Goal: Communication & Community: Share content

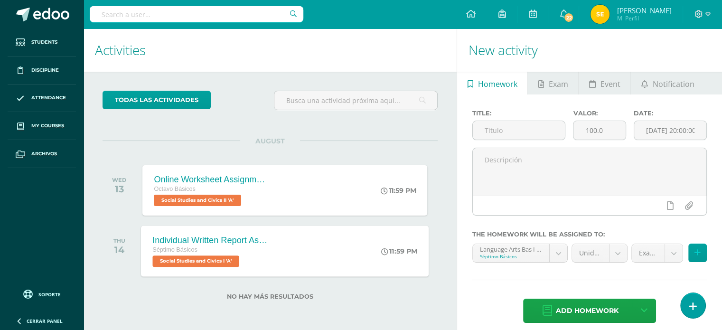
click at [211, 238] on div "Individual Written Report Assignment: How Innovation Is Helping [GEOGRAPHIC_DAT…" at bounding box center [210, 240] width 115 height 10
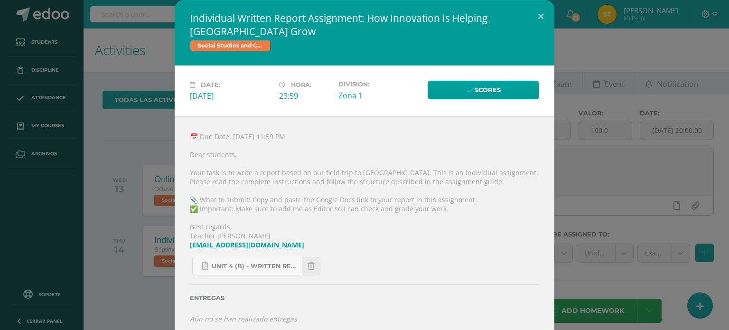
scroll to position [10, 0]
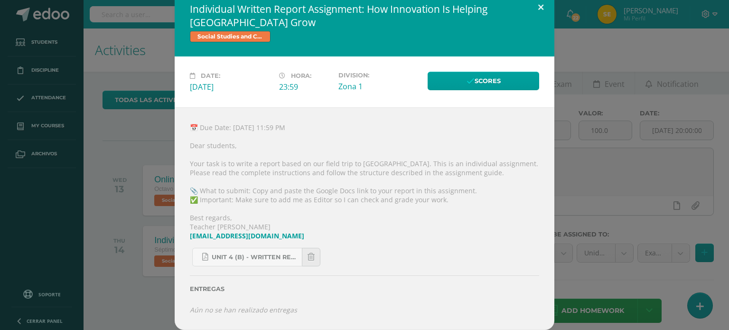
click at [534, 9] on button at bounding box center [540, 7] width 27 height 32
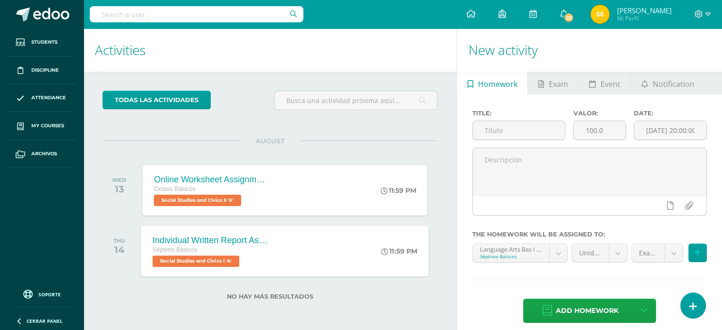
click at [214, 240] on div "Individual Written Report Assignment: How Innovation Is Helping [GEOGRAPHIC_DAT…" at bounding box center [210, 240] width 115 height 10
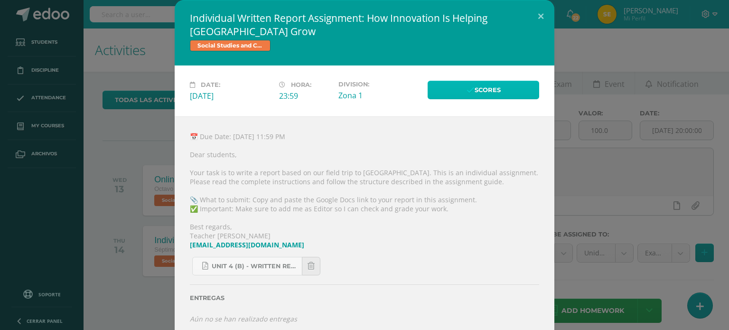
click at [467, 94] on icon at bounding box center [470, 90] width 8 height 8
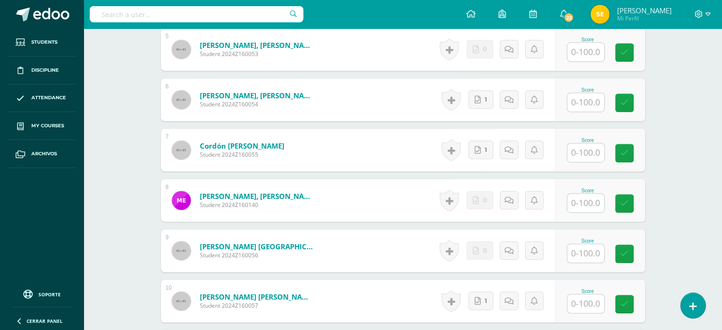
scroll to position [541, 0]
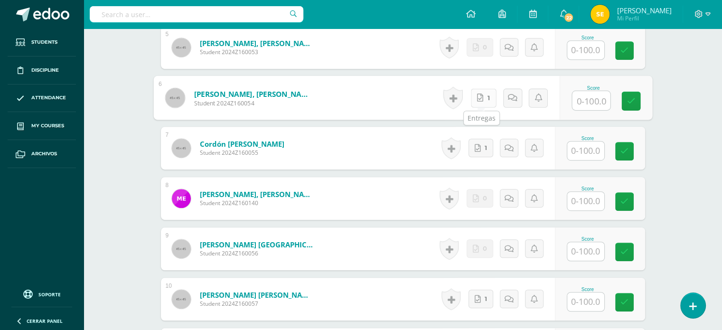
click at [484, 102] on link "1" at bounding box center [483, 97] width 26 height 19
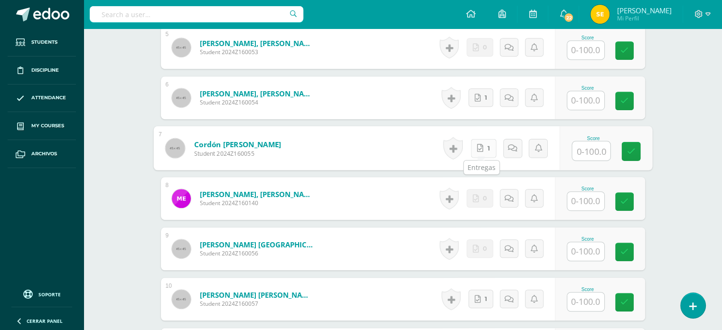
click at [482, 150] on link "1" at bounding box center [483, 148] width 26 height 19
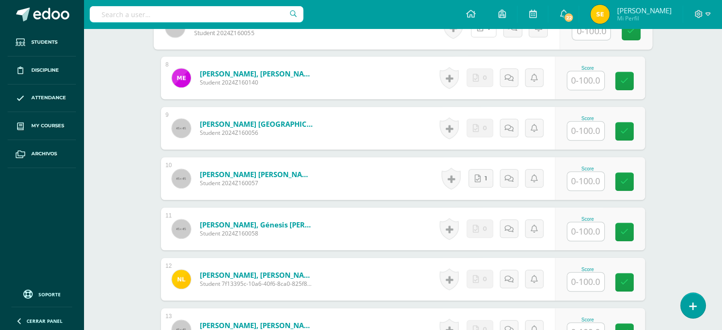
scroll to position [662, 0]
click at [471, 179] on link "1" at bounding box center [480, 177] width 25 height 19
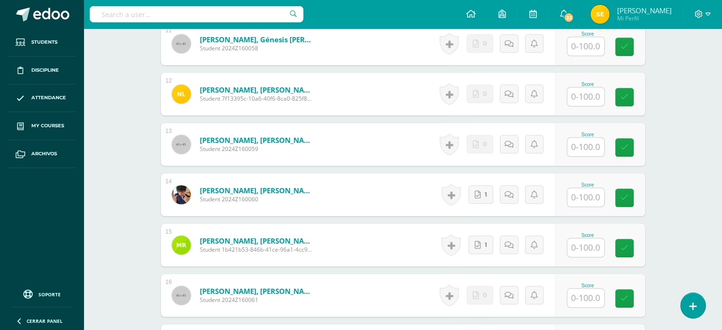
scroll to position [847, 0]
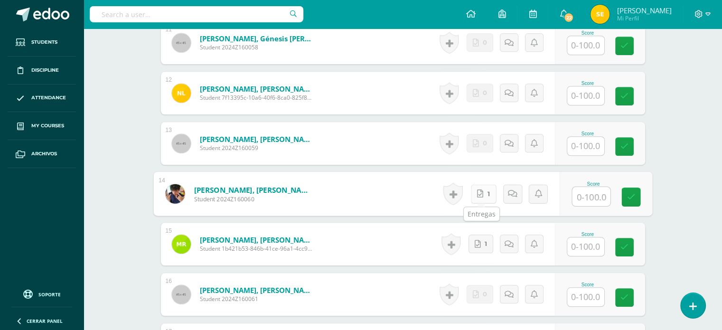
click at [476, 194] on link "1" at bounding box center [483, 193] width 26 height 19
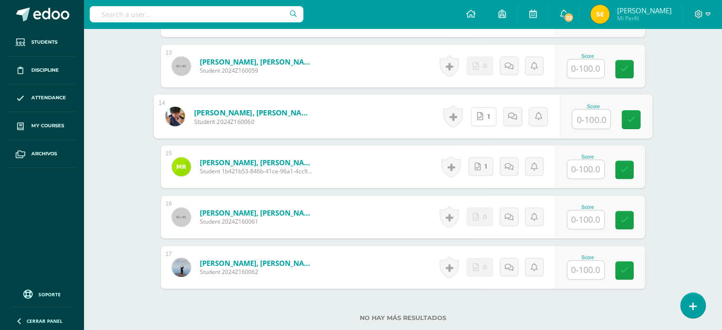
scroll to position [924, 0]
click at [486, 171] on link "1" at bounding box center [480, 167] width 25 height 19
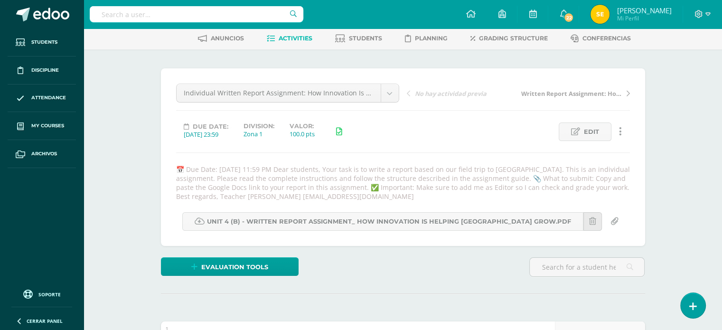
scroll to position [44, 0]
click at [584, 135] on span "Edit" at bounding box center [591, 133] width 15 height 18
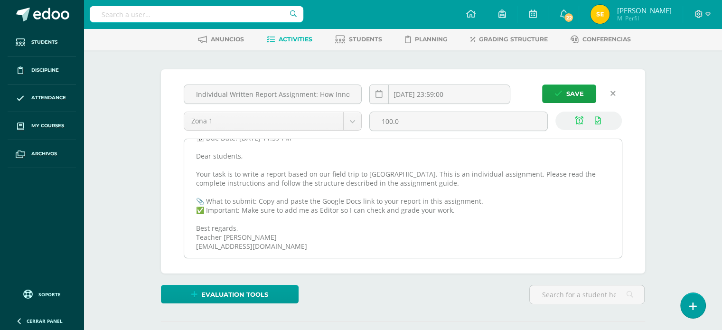
scroll to position [14, 0]
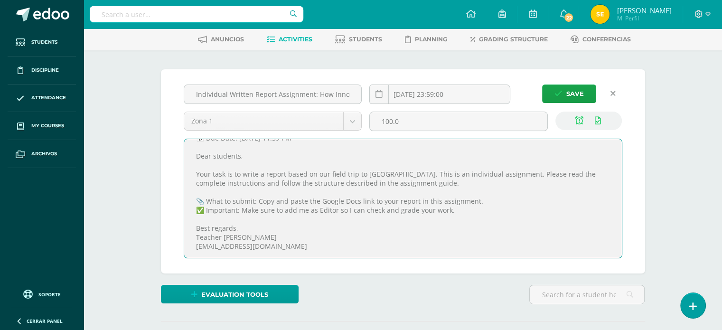
click at [463, 213] on textarea "📅 Due Date: Thursday, August 14th, 2025 at 11:59 PM Dear students, Your task is…" at bounding box center [403, 198] width 438 height 119
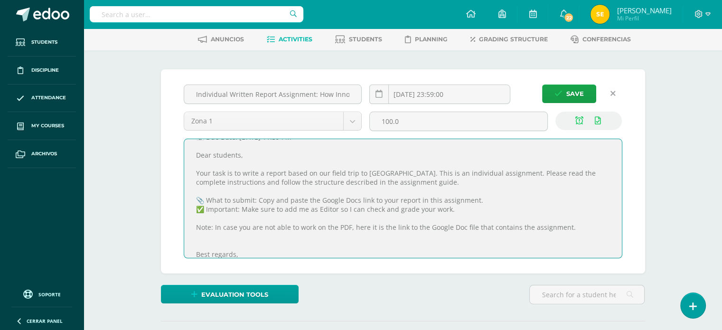
paste textarea "Dear students, I hope this message finds you very well. Yesterday, a new assign…"
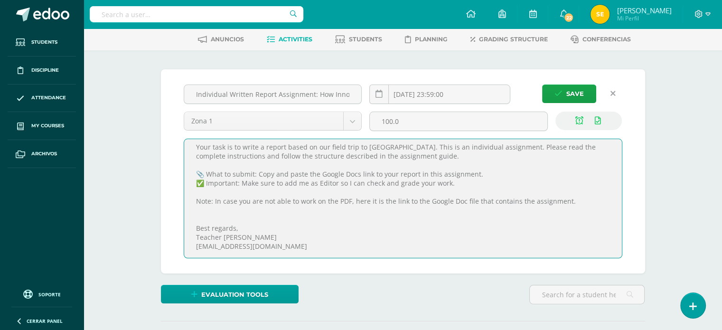
scroll to position [41, 0]
click at [350, 202] on textarea "📅 Due Date: Thursday, August 14th, 2025 at 11:59 PM Dear students, Your task is…" at bounding box center [403, 198] width 438 height 119
click at [568, 200] on textarea "📅 Due Date: Thursday, August 14th, 2025 at 11:59 PM Dear students, Your task is…" at bounding box center [403, 198] width 438 height 119
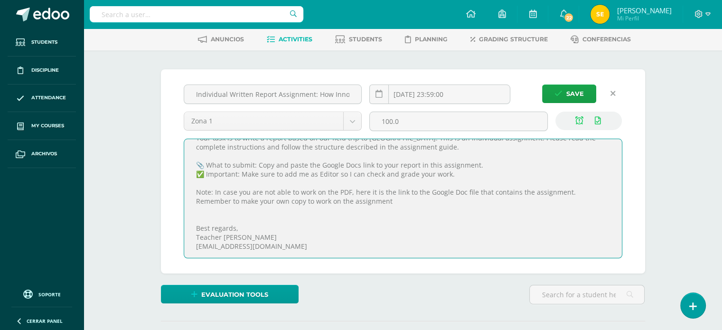
drag, startPoint x: 360, startPoint y: 198, endPoint x: 196, endPoint y: 192, distance: 164.3
click at [196, 192] on textarea "📅 Due Date: Thursday, August 14th, 2025 at 11:59 PM Dear students, Your task is…" at bounding box center [403, 198] width 438 height 119
click at [322, 224] on textarea "📅 Due Date: Thursday, August 14th, 2025 at 11:59 PM Dear students, Your task is…" at bounding box center [403, 198] width 438 height 119
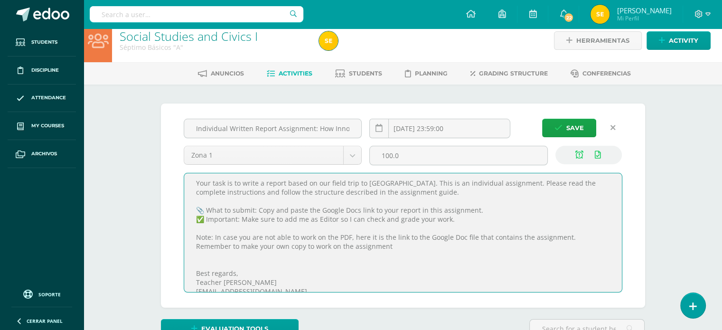
scroll to position [44, 0]
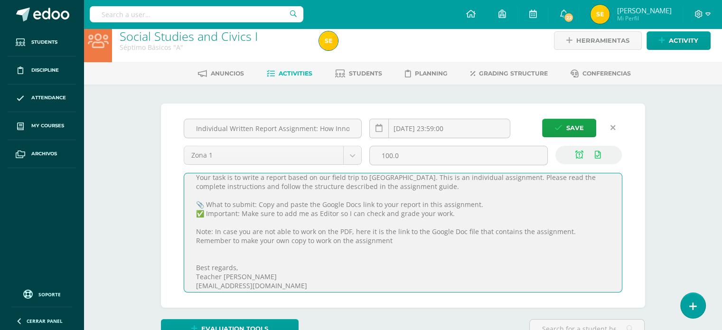
click at [350, 230] on textarea "📅 Due Date: Thursday, August 14th, 2025 at 11:59 PM Dear students, Your task is…" at bounding box center [403, 232] width 438 height 119
paste textarea "Dear students, I hope this message finds you very well. Yesterday, a new assign…"
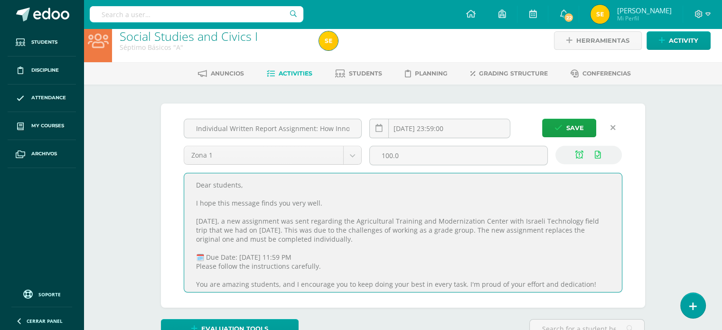
scroll to position [0, 0]
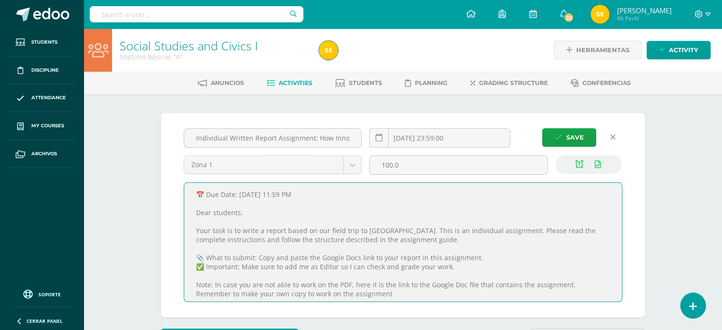
click at [290, 244] on textarea "📅 Due Date: Thursday, August 14th, 2025 at 11:59 PM Dear students, Your task is…" at bounding box center [403, 242] width 438 height 119
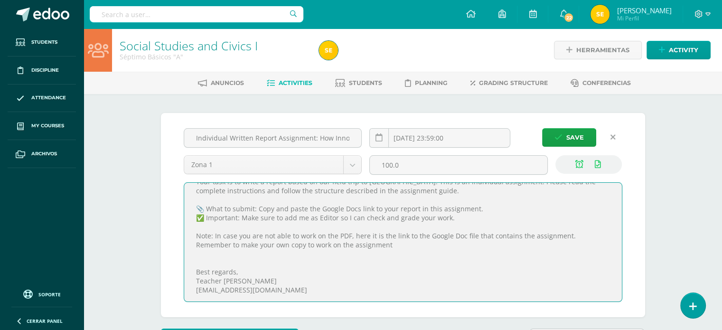
scroll to position [50, 0]
click at [362, 246] on textarea "📅 Due Date: Thursday, August 14th, 2025 at 11:59 PM Dear students, Your task is…" at bounding box center [403, 242] width 438 height 119
paste textarea "https://docs.google.com/document/d/1Ia7jiOK0e9XL1ukFhWdAoIvMGIZTtmSLcuc_JPUykK4…"
type textarea "📅 Due Date: Thursday, August 14th, 2025 at 11:59 PM Dear students, Your task is…"
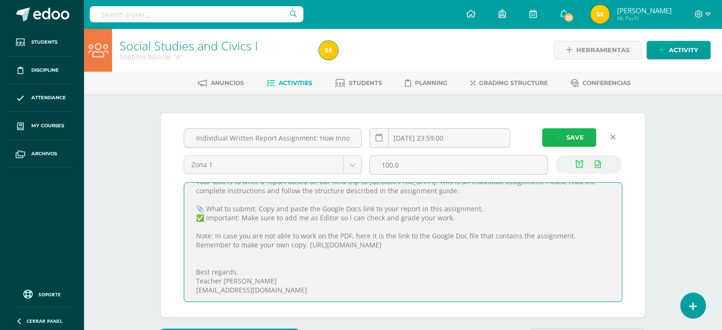
click at [564, 137] on button "Save" at bounding box center [569, 137] width 54 height 19
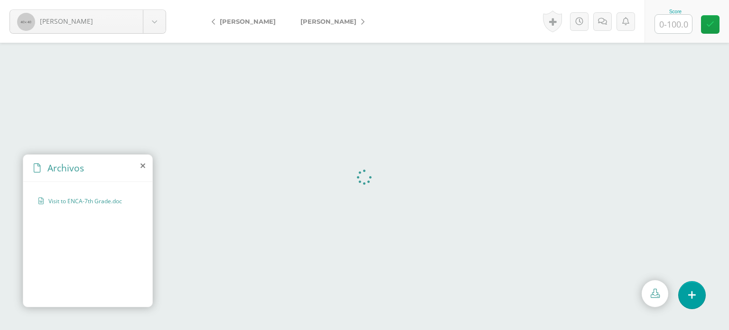
click at [142, 162] on icon at bounding box center [142, 166] width 5 height 8
click at [103, 201] on span "Visit to ENCA-7th Grade FINAL (1).pdf" at bounding box center [90, 205] width 84 height 16
click at [90, 198] on span "Visit to ENCA-7th Grade FINAL.pdf" at bounding box center [90, 205] width 84 height 16
click at [95, 197] on span "Visit to ENCA-7th Grade FINAL.pdf" at bounding box center [90, 205] width 84 height 16
click at [92, 198] on span "Visit to ENCA-7th Grade FINAL.pdf" at bounding box center [90, 205] width 84 height 16
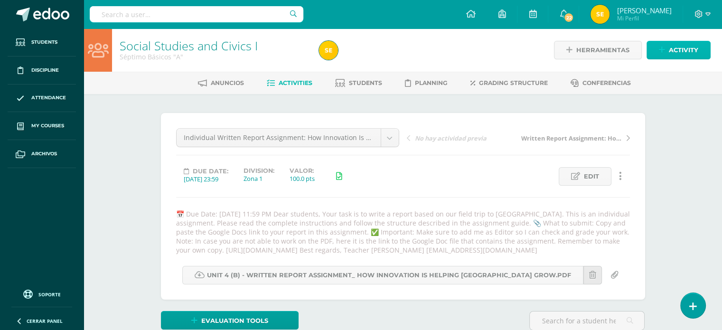
click at [700, 47] on link "Activity" at bounding box center [678, 50] width 64 height 19
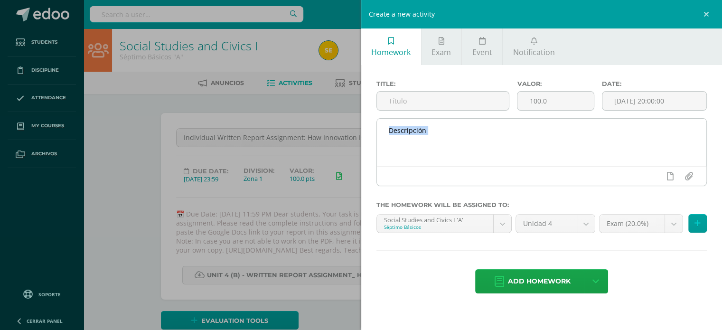
drag, startPoint x: 484, startPoint y: 174, endPoint x: 517, endPoint y: 149, distance: 41.0
click at [517, 149] on div at bounding box center [541, 152] width 331 height 68
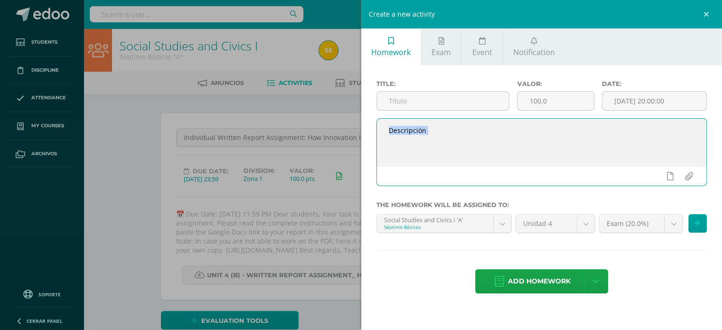
click at [517, 149] on textarea at bounding box center [542, 142] width 330 height 47
click at [410, 134] on textarea at bounding box center [542, 142] width 330 height 47
paste textarea "Dear students, I hope this message finds you very well. Yesterday, a new assign…"
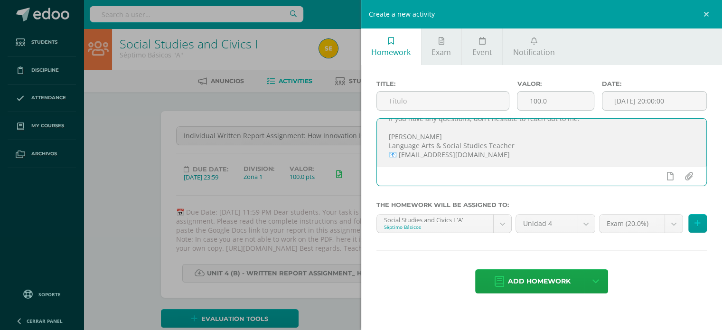
scroll to position [147, 0]
type textarea "Dear students, I hope this message finds you very well. Yesterday, a new assign…"
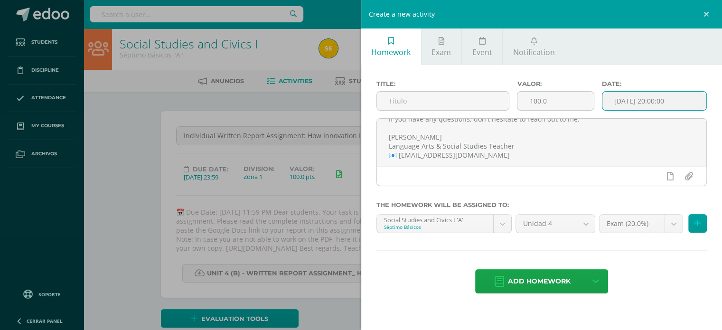
click at [652, 104] on input "[DATE] 20:00:00" at bounding box center [654, 101] width 104 height 19
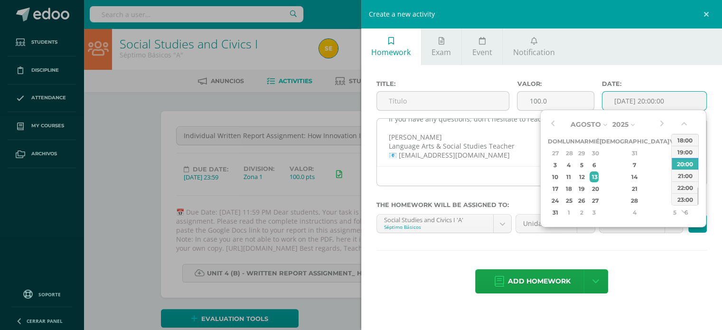
type input "2025-08-13 20:00"
click at [482, 165] on textarea "Dear students, I hope this message finds you very well. Yesterday, a new assign…" at bounding box center [542, 142] width 330 height 47
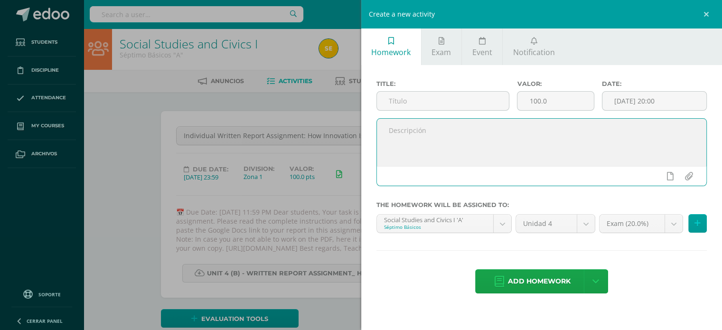
scroll to position [0, 0]
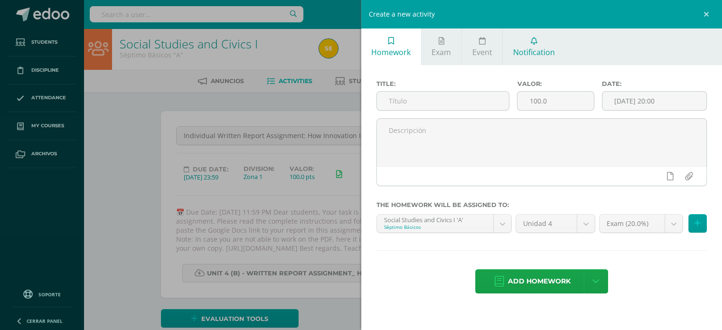
click at [518, 46] on link "Notification" at bounding box center [534, 46] width 62 height 37
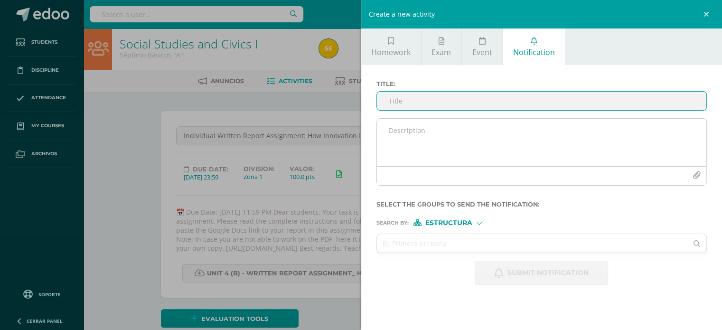
click at [455, 133] on textarea at bounding box center [542, 142] width 330 height 47
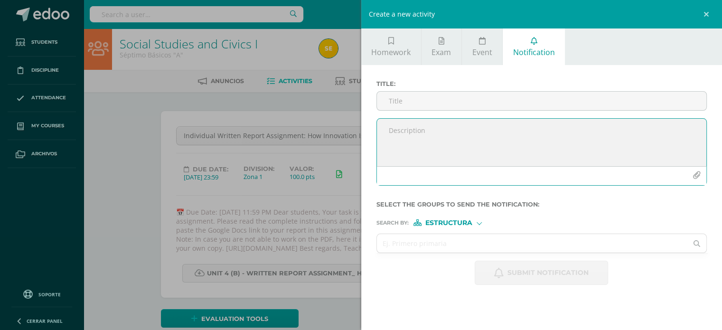
paste textarea "Dear students, I hope this message finds you very well. Yesterday, a new assign…"
click at [455, 133] on textarea "Dear students, I hope this message finds you very well. Yesterday, a new assign…" at bounding box center [542, 142] width 330 height 47
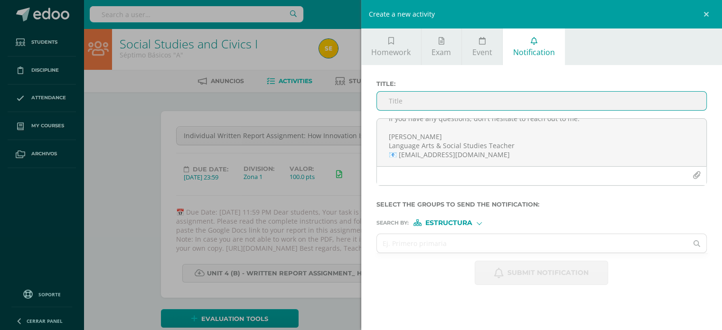
click at [420, 104] on input "Title :" at bounding box center [542, 101] width 330 height 19
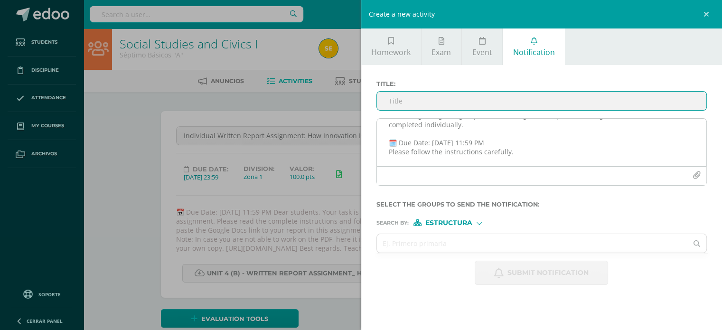
scroll to position [71, 0]
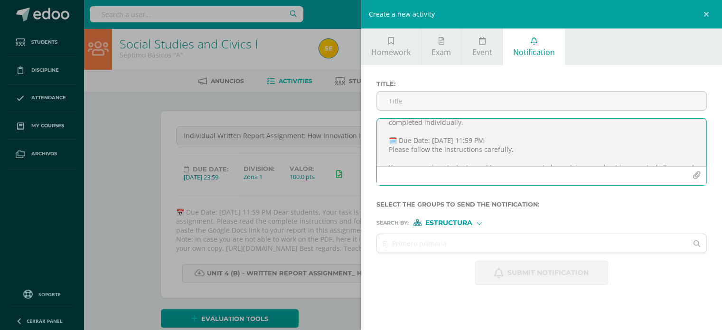
click at [512, 151] on textarea "Dear students, I hope this message finds you very well. Yesterday, a new assign…" at bounding box center [542, 142] width 330 height 47
click at [536, 149] on textarea "Dear students, I hope this message finds you very well. Yesterday, a new assign…" at bounding box center [542, 142] width 330 height 47
click at [598, 153] on textarea "Dear students, I hope this message finds you very well. Yesterday, a new assign…" at bounding box center [542, 142] width 330 height 47
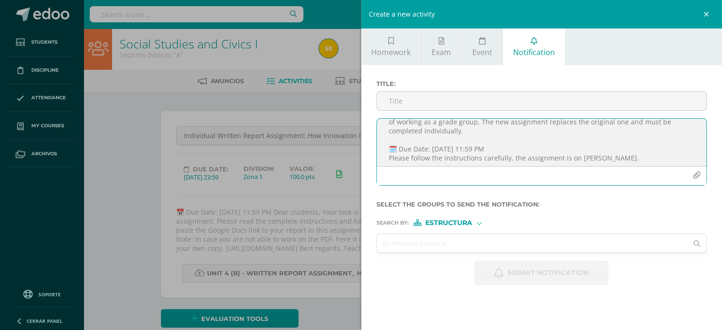
scroll to position [64, 0]
click at [586, 157] on textarea "Dear students, I hope this message finds you very well. Yesterday, a new assign…" at bounding box center [542, 142] width 330 height 47
drag, startPoint x: 593, startPoint y: 157, endPoint x: 619, endPoint y: 156, distance: 25.6
click at [619, 156] on textarea "Dear students, I hope this message finds you very well. Yesterday, a new assign…" at bounding box center [542, 142] width 330 height 47
click at [676, 153] on textarea "Dear students, I hope this message finds you very well. Yesterday, a new assign…" at bounding box center [542, 142] width 330 height 47
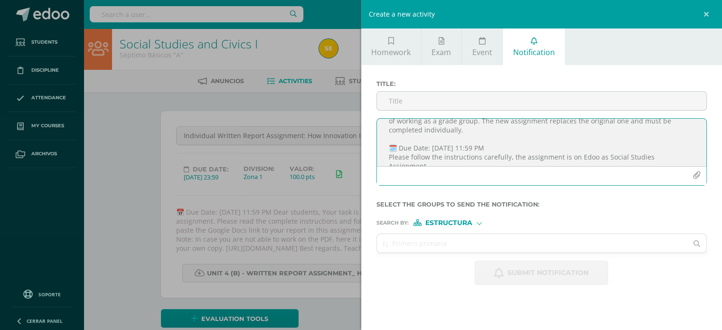
type textarea "Dear students, I hope this message finds you very well. Yesterday, a new assign…"
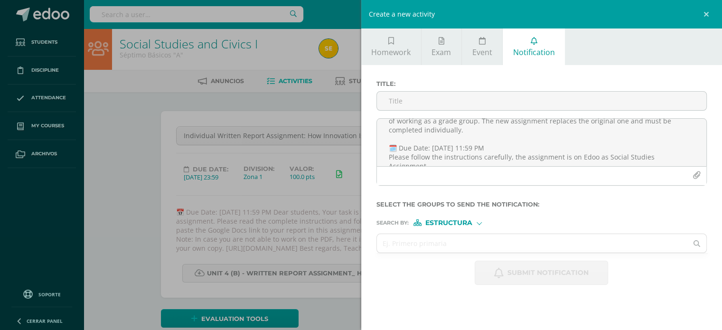
click at [448, 224] on span "Estructura" at bounding box center [448, 222] width 47 height 5
click at [404, 242] on input "text" at bounding box center [532, 243] width 311 height 19
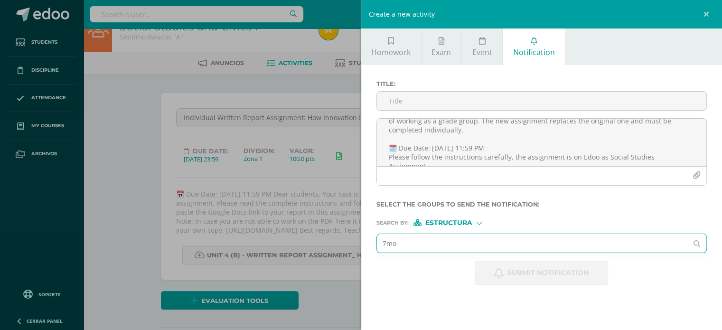
scroll to position [19, 0]
click at [455, 241] on input "7mo" at bounding box center [532, 243] width 311 height 19
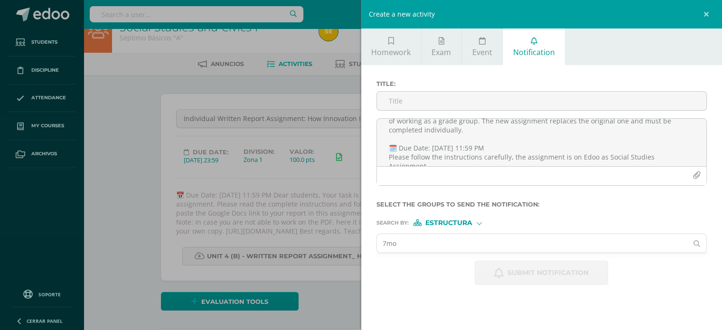
click at [438, 291] on div "Title : Dear students, I hope this message finds you very well. Yesterday, a ne…" at bounding box center [541, 182] width 361 height 235
click at [444, 237] on input "7mo" at bounding box center [532, 243] width 311 height 19
type input "7"
type input "s"
type input "septimo"
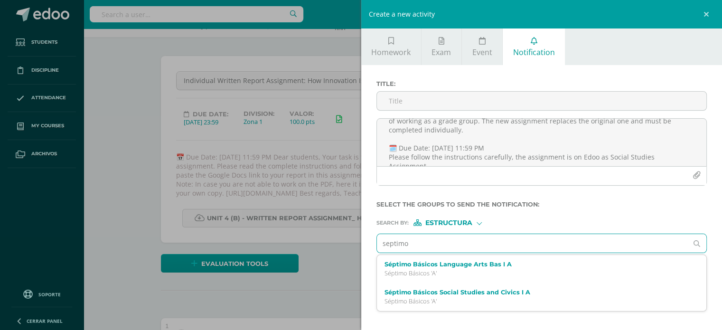
scroll to position [58, 0]
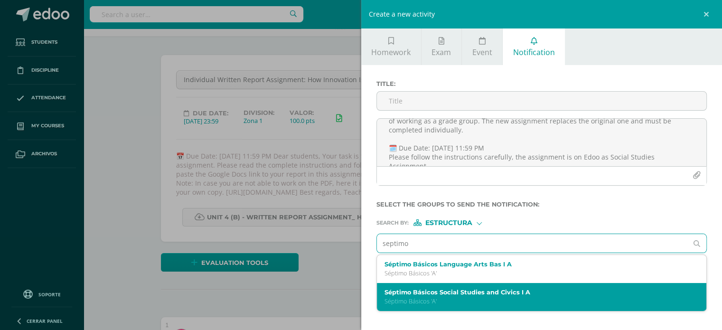
click at [474, 292] on label "Séptimo Básicos Social Studies and Civics I A" at bounding box center [534, 292] width 300 height 7
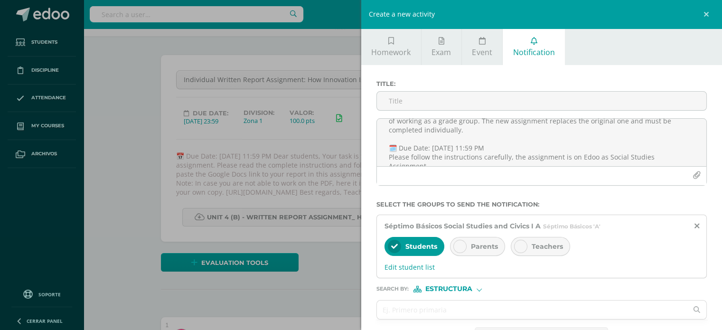
click at [480, 252] on div "Parents" at bounding box center [477, 246] width 55 height 19
click at [459, 288] on span "Estructura" at bounding box center [448, 288] width 47 height 5
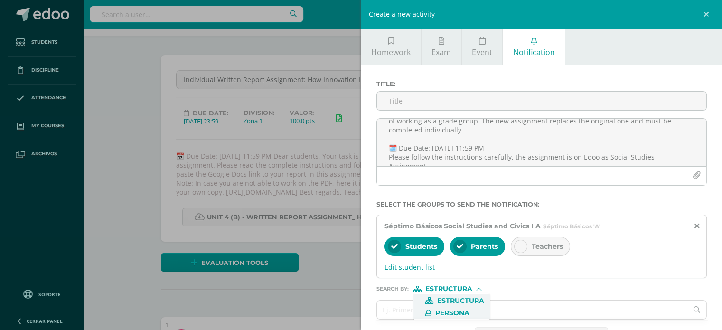
click at [452, 312] on span "Persona" at bounding box center [452, 312] width 34 height 5
click at [452, 311] on input "text" at bounding box center [532, 309] width 311 height 19
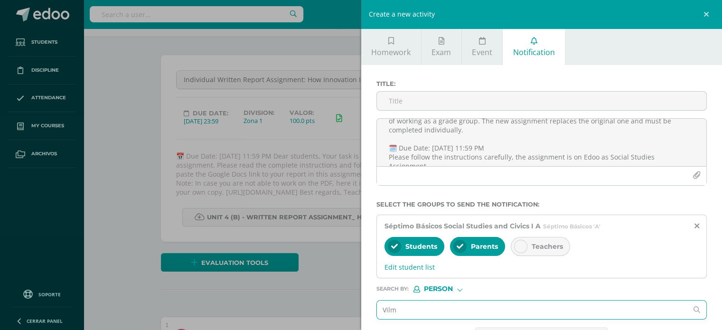
type input "Vilma"
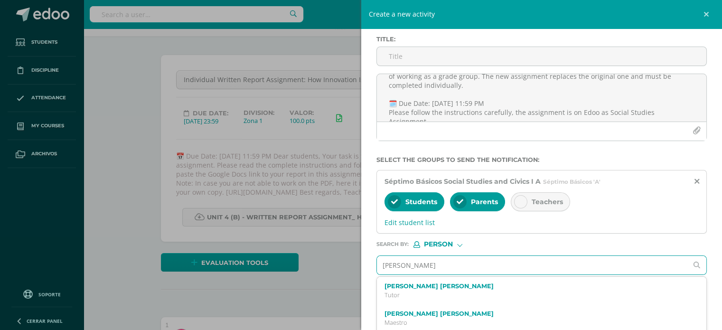
scroll to position [46, 0]
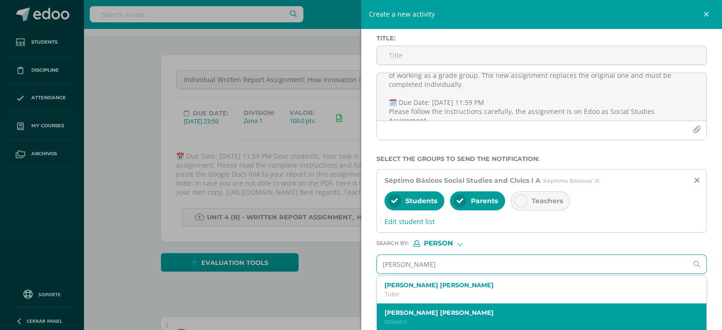
click at [463, 316] on div "Vilma Guisela Leal Ventura Maestro" at bounding box center [534, 317] width 300 height 17
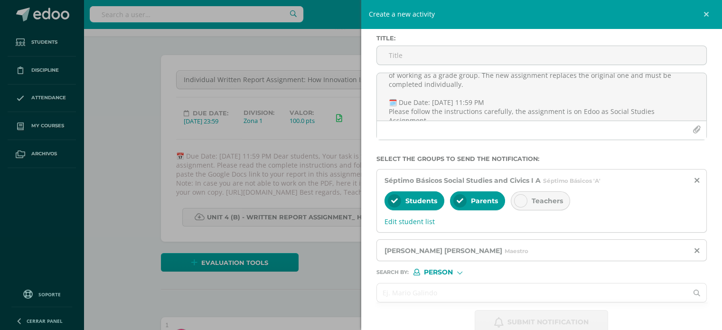
click at [457, 285] on input "text" at bounding box center [532, 292] width 311 height 19
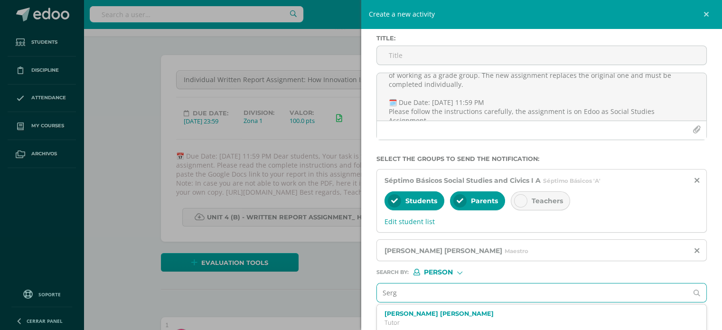
type input "Sergi"
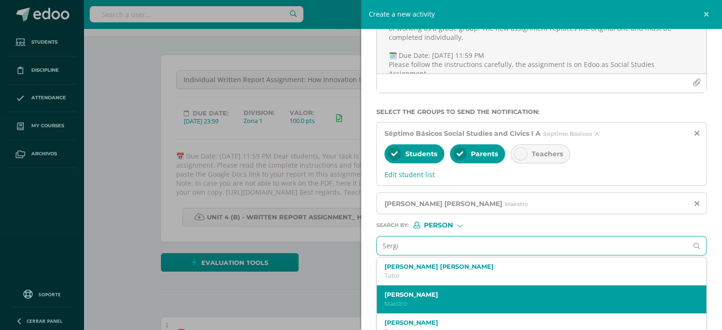
click at [429, 297] on label "Sergio Ventura" at bounding box center [534, 294] width 300 height 7
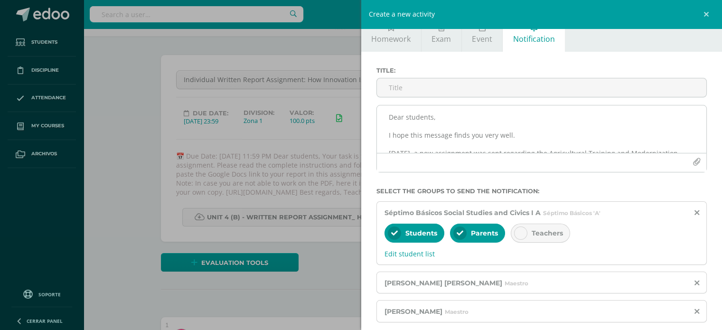
scroll to position [0, 0]
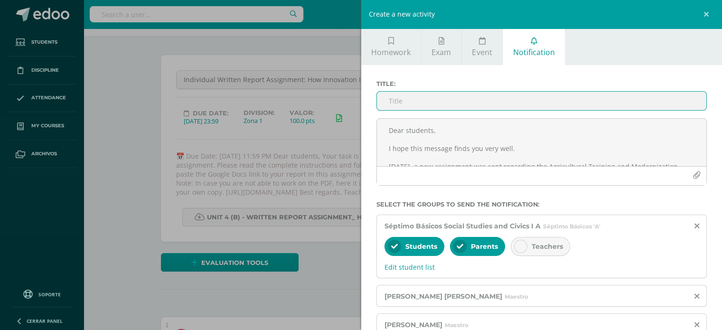
click at [452, 104] on input "Title :" at bounding box center [542, 101] width 330 height 19
paste input "Important: New Individual Assignment – Field Trip Report"
drag, startPoint x: 423, startPoint y: 100, endPoint x: 350, endPoint y: 94, distance: 72.9
click at [350, 94] on div "Create a new activity Homework Exam Event Notification Title: Valor: 100.0 Date…" at bounding box center [361, 165] width 722 height 330
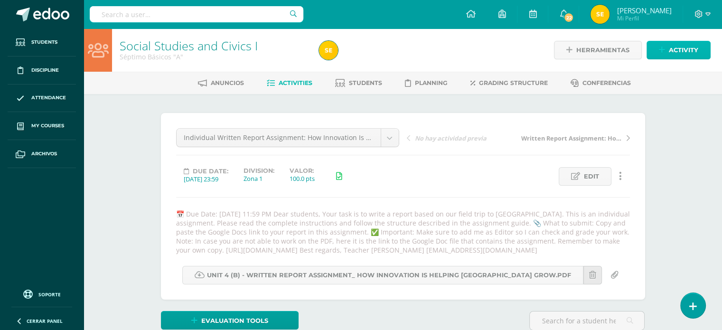
click at [690, 49] on span "Activity" at bounding box center [683, 50] width 29 height 18
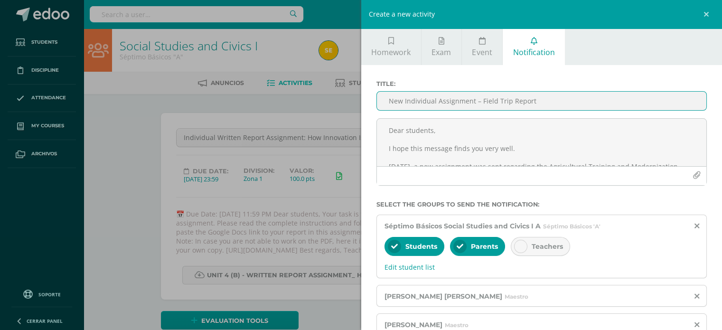
click at [478, 102] on input "New Individual Assignment – Field Trip Report" at bounding box center [542, 101] width 330 height 19
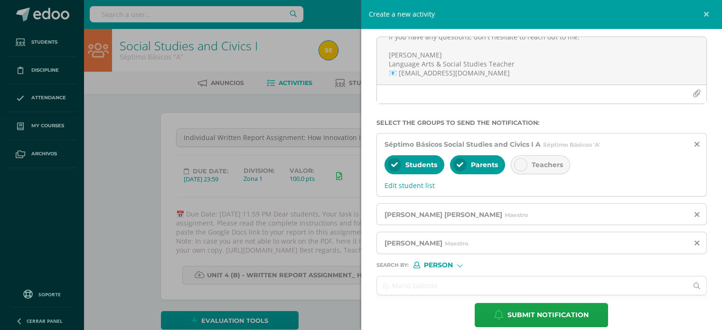
scroll to position [93, 0]
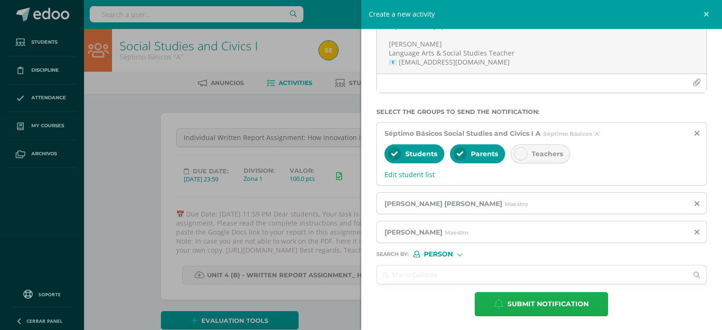
type input "New Individual Assignment: Written Report"
click at [531, 298] on span "Submit notification" at bounding box center [547, 303] width 81 height 23
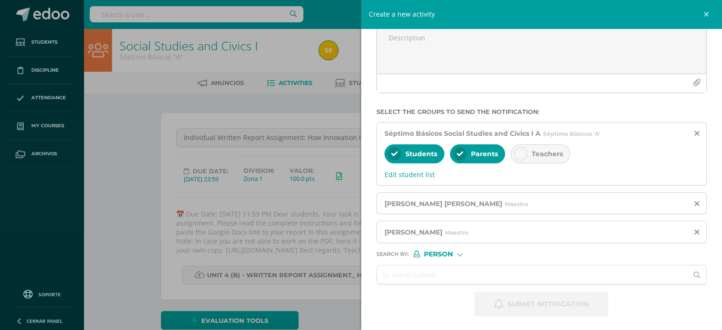
scroll to position [0, 0]
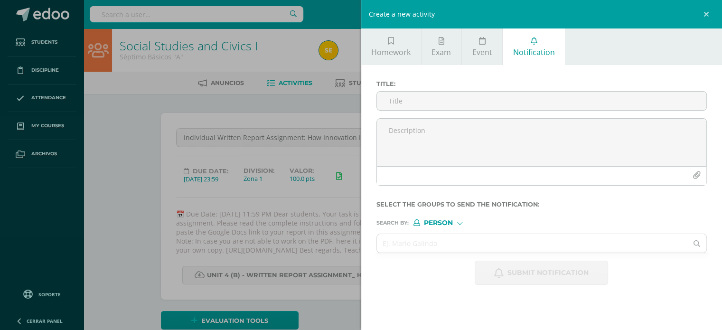
click at [178, 129] on div "Create a new activity Homework Exam Event Notification Title: Valor: 100.0 Date…" at bounding box center [361, 165] width 722 height 330
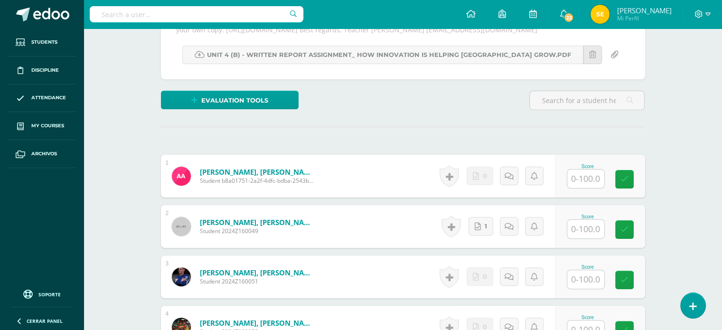
scroll to position [221, 0]
